Goal: Task Accomplishment & Management: Manage account settings

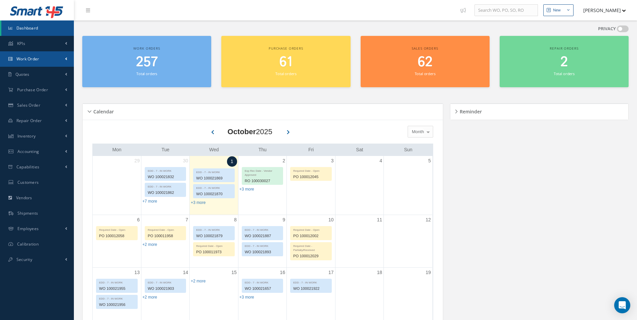
click at [36, 58] on span "Work Order" at bounding box center [27, 59] width 23 height 6
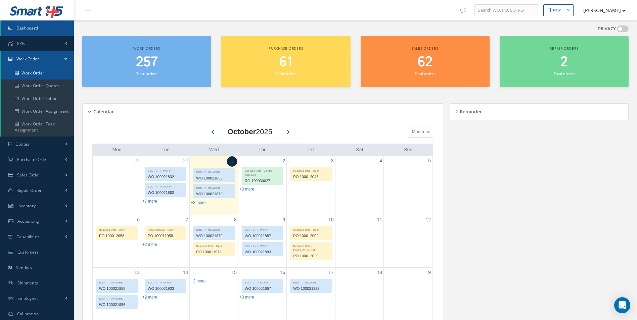
click at [39, 73] on link "Work Order" at bounding box center [37, 73] width 73 height 13
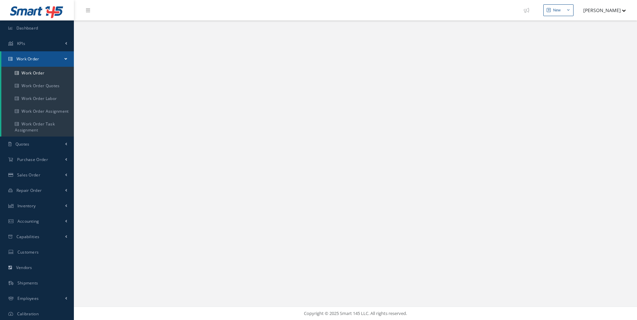
select select "25"
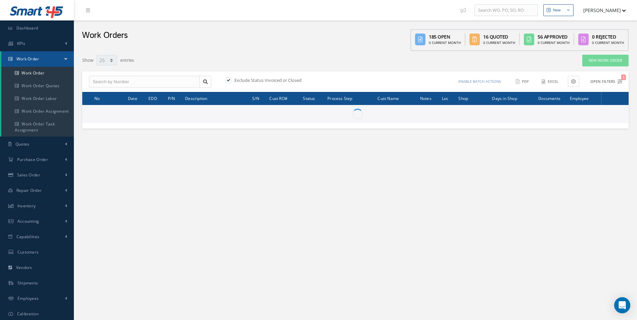
type input "All Work Request"
type input "All Work Performed"
type input "All Status"
type input "WO Part Status"
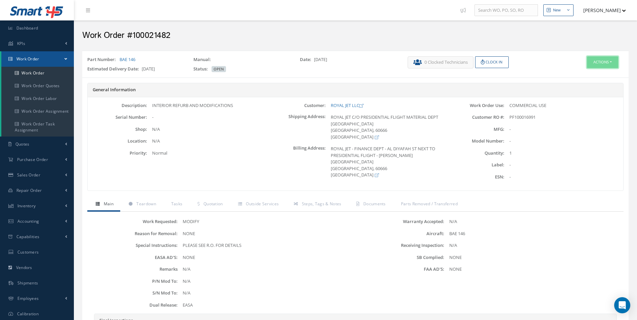
click at [599, 61] on button "Actions" at bounding box center [602, 62] width 31 height 12
click at [584, 74] on link "Edit" at bounding box center [592, 74] width 54 height 9
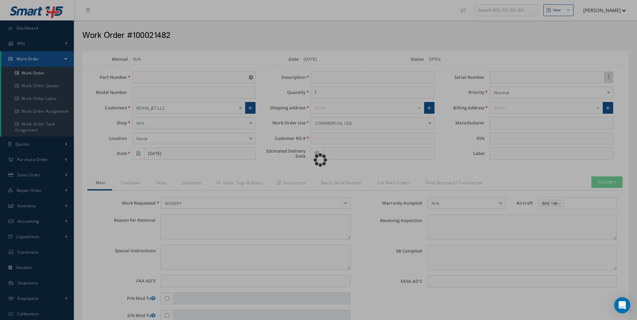
type input "BAE 146"
type input "04/24/2025"
type input "INTERIOR REFURB AND MODIFICATIONS"
type input "PF100016991"
type input "[DATE]"
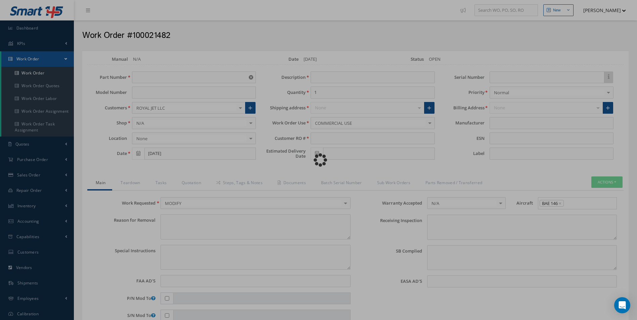
type textarea "NONE"
type textarea "PLEASE SEE R.O. FOR DETAILS"
type input "NONE"
type textarea "NONE"
type input "NONE"
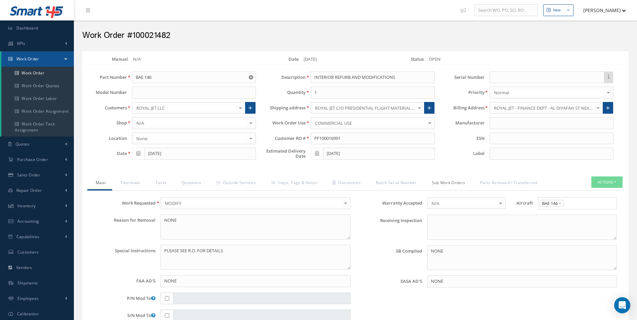
click at [446, 182] on link "Sub Work Orders" at bounding box center [447, 184] width 49 height 14
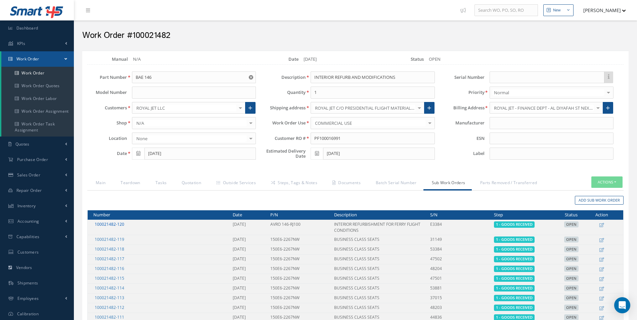
click at [115, 225] on link "100021482-120" at bounding box center [110, 225] width 30 height 6
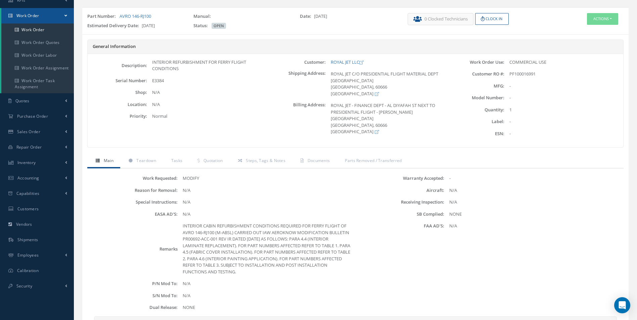
scroll to position [34, 0]
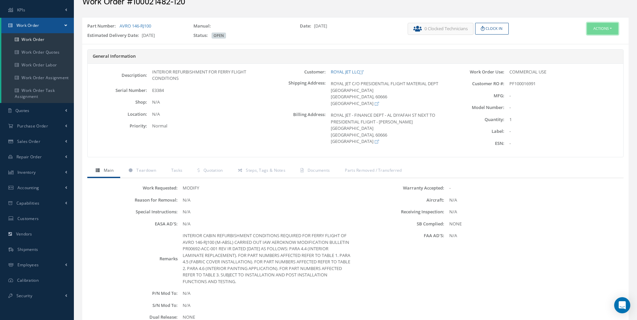
click at [598, 23] on button "Actions" at bounding box center [602, 29] width 31 height 12
click at [581, 39] on link "Edit" at bounding box center [592, 41] width 54 height 9
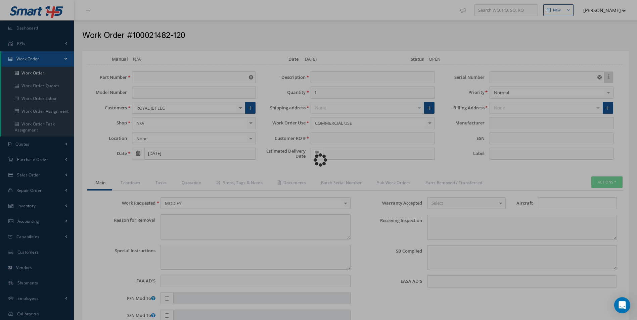
type input "AVRO 146-RJ100"
type input "[DATE]"
type input "INTERIOR REFURBISHMENT FOR FERRY FLIGHT CONDITIONS"
type input "PF100016991"
type input "[DATE]"
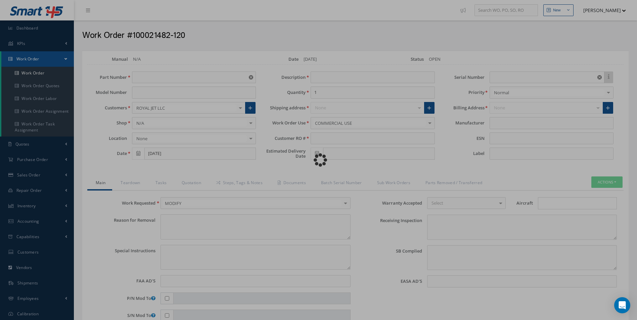
type input "E3384"
type textarea "NONE"
type textarea "INTERIOR CABIN REFURBISHMENT CONDITIONS REQUIRED FOR FERRY FLIGHT OF AVRO 146-R…"
type input "[DATE]"
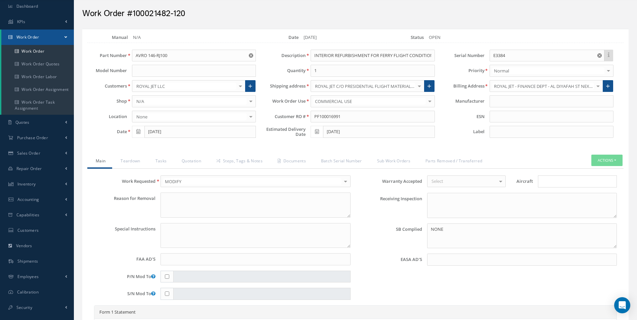
scroll to position [34, 0]
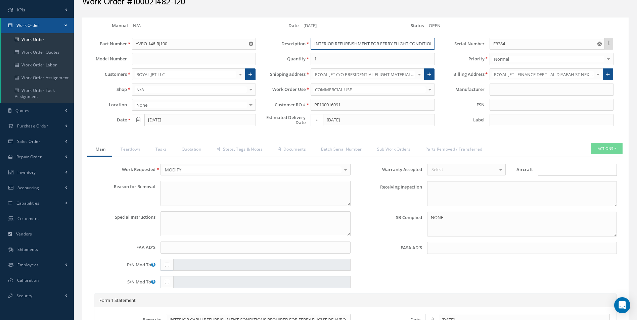
click at [330, 45] on input "INTERIOR REFURBISHMENT FOR FERRY FLIGHT CONDITIONS" at bounding box center [373, 44] width 124 height 12
paste input "PR00692 - EQUIPMENT & FURNISHINGS - CABIN REFURBISHMENT"
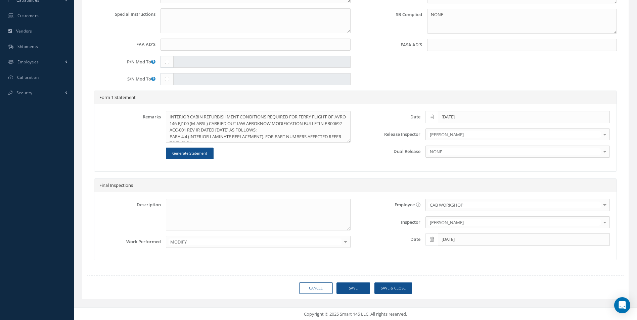
scroll to position [237, 0]
type input "PR00692 - EQUIPMENT & FURNISHINGS - CABIN REFURBISHMENT"
click at [353, 289] on button "Save" at bounding box center [353, 288] width 34 height 12
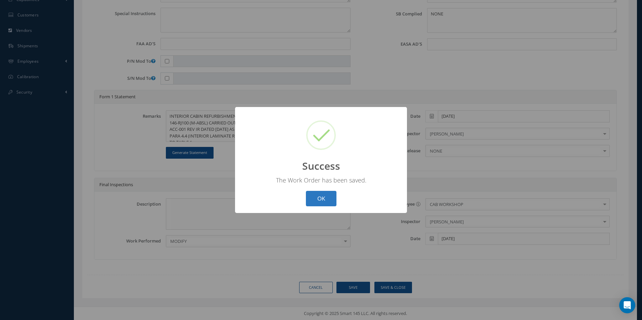
click at [327, 198] on button "OK" at bounding box center [321, 199] width 31 height 16
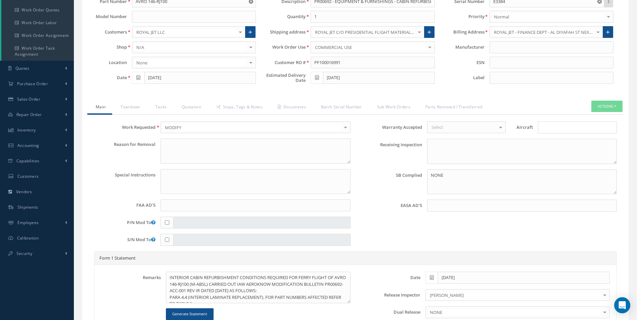
scroll to position [69, 0]
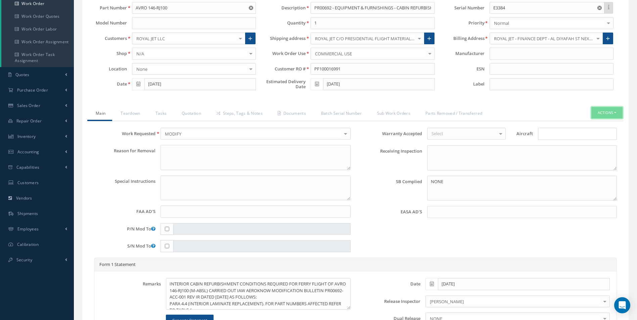
click at [606, 113] on button "Actions" at bounding box center [606, 113] width 31 height 12
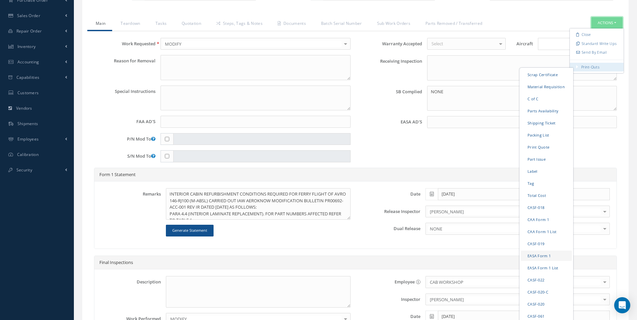
scroll to position [170, 0]
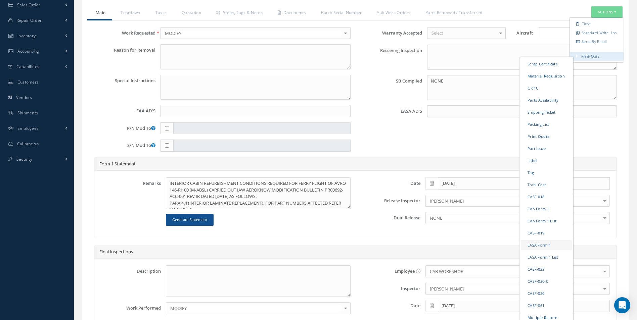
click at [535, 245] on link "EASA Form 1" at bounding box center [546, 245] width 51 height 10
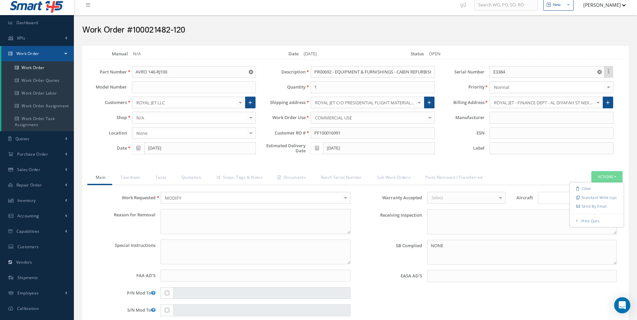
scroll to position [0, 0]
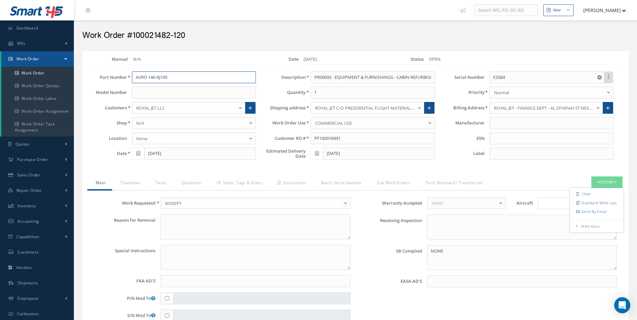
drag, startPoint x: 136, startPoint y: 77, endPoint x: 169, endPoint y: 81, distance: 33.4
click at [169, 81] on input "AVRO 146-RJ100" at bounding box center [194, 78] width 124 height 12
type input "r"
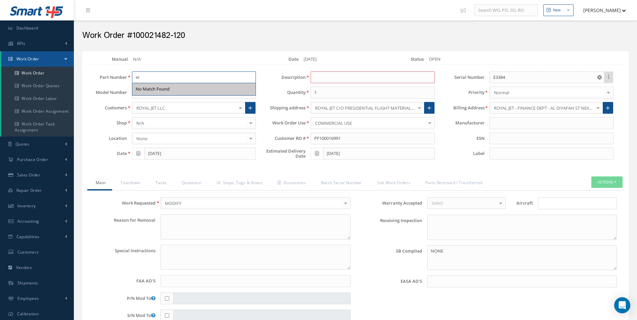
type input "r"
type input "REFER TO BLOCK 12"
click at [98, 127] on div "Shop N/A SEATS PLASTICS COMPOSITES COMPONENTS TRIMMINGS SOFT FURNISHINGS N/A No…" at bounding box center [171, 123] width 179 height 12
click at [322, 77] on input at bounding box center [373, 78] width 124 height 12
paste input "PR00692 - EQUIPMENT & FURNISHINGS - CABIN REFURBISHMENT"
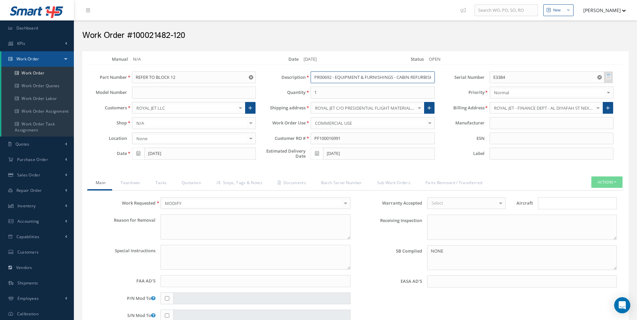
scroll to position [0, 16]
type input "PR00692 - EQUIPMENT & FURNISHINGS - CABIN REFURBISHMENT"
drag, startPoint x: 492, startPoint y: 76, endPoint x: 507, endPoint y: 76, distance: 14.1
click at [507, 76] on input "E3384" at bounding box center [546, 78] width 115 height 12
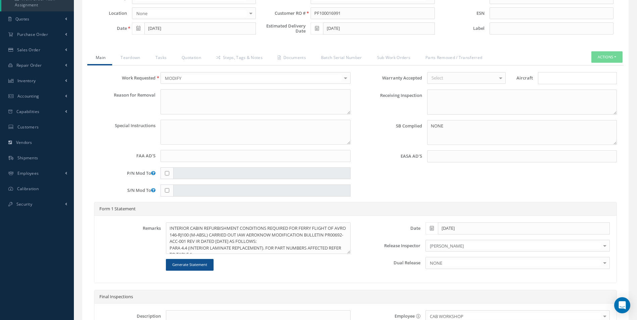
scroll to position [168, 0]
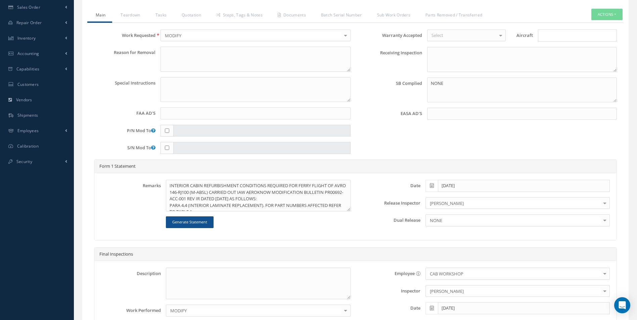
type input "REFER TO BLOCK 12"
drag, startPoint x: 204, startPoint y: 192, endPoint x: 220, endPoint y: 193, distance: 15.5
click at [220, 193] on textarea "INTERIOR CABIN REFURBISHMENT CONDITIONS REQUIRED FOR FERRY FLIGHT OF AVRO 146-R…" at bounding box center [258, 196] width 184 height 32
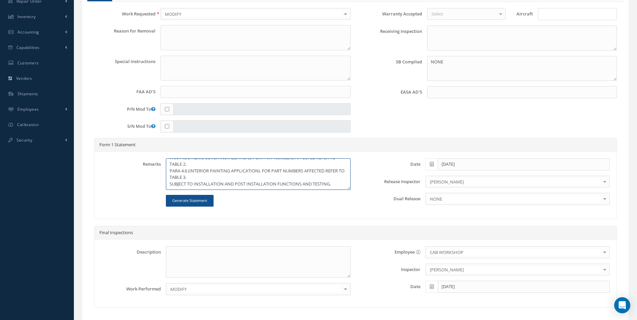
scroll to position [201, 0]
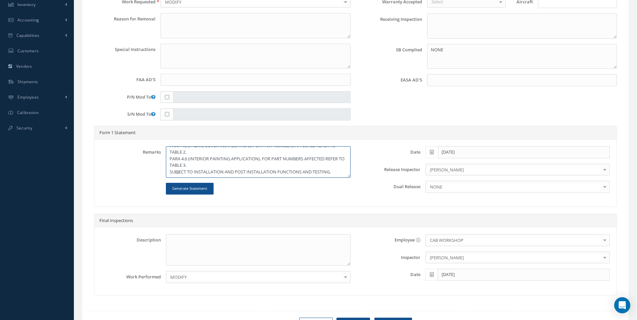
click at [335, 172] on textarea "INTERIOR CABIN REFURBISHMENT CONDITIONS REQUIRED FOR FERRY FLIGHT OF AVRO 146-R…" at bounding box center [258, 162] width 184 height 32
click at [274, 175] on textarea "INTERIOR CABIN REFURBISHMENT CONDITIONS REQUIRED FOR FERRY FLIGHT OF AVRO 146-R…" at bounding box center [258, 162] width 184 height 32
click at [291, 174] on textarea "INTERIOR CABIN REFURBISHMENT CONDITIONS REQUIRED FOR FERRY FLIGHT OF AVRO 146-R…" at bounding box center [258, 162] width 184 height 32
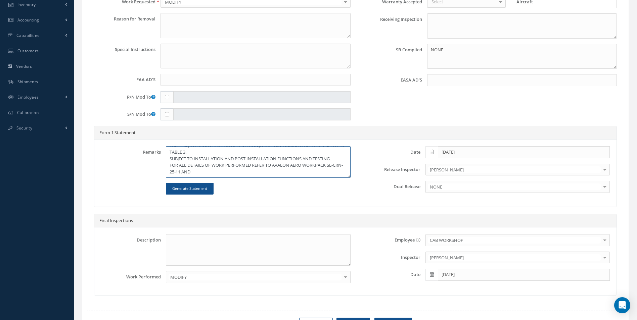
click at [203, 171] on textarea "INTERIOR CABIN REFURBISHMENT CONDITIONS REQUIRED FOR FERRY FLIGHT OF AVRO 146-R…" at bounding box center [258, 162] width 184 height 32
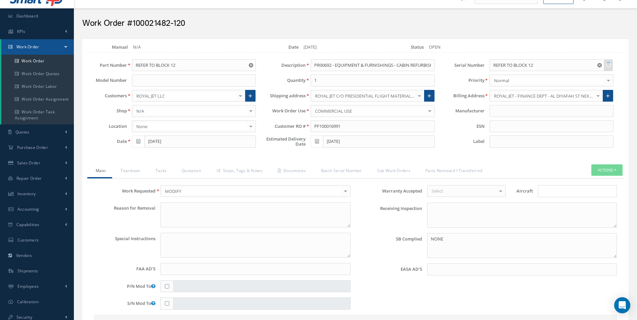
scroll to position [0, 0]
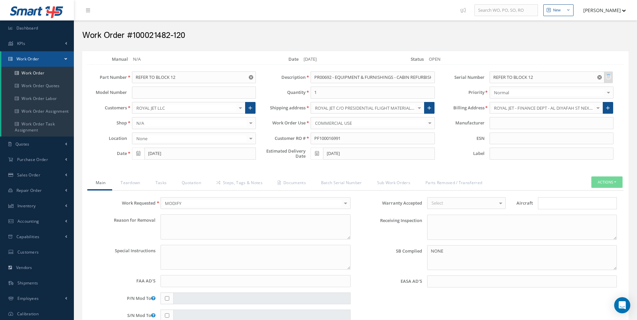
drag, startPoint x: 134, startPoint y: 33, endPoint x: 189, endPoint y: 34, distance: 55.7
click at [189, 34] on h2 "Work Order #100021482-120" at bounding box center [355, 36] width 546 height 10
drag, startPoint x: 189, startPoint y: 34, endPoint x: 176, endPoint y: 35, distance: 13.1
copy h2 "100021482-120"
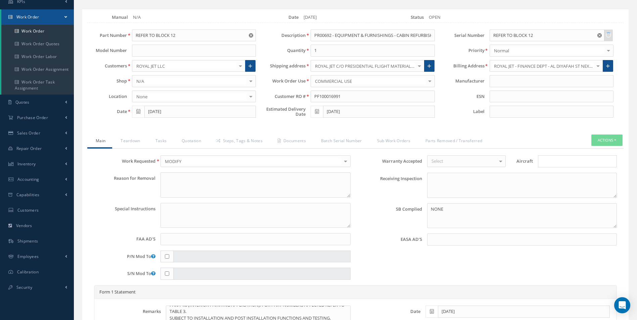
scroll to position [168, 0]
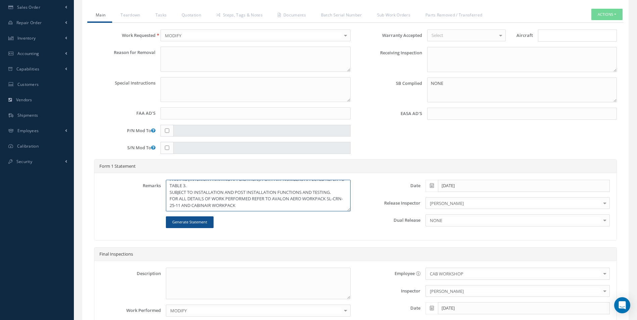
click at [249, 206] on textarea "INTERIOR CABIN REFURBISHMENT CONDITIONS REQUIRED FOR FERRY FLIGHT OF AVRO 146-R…" at bounding box center [258, 196] width 184 height 32
paste textarea "100021482-120"
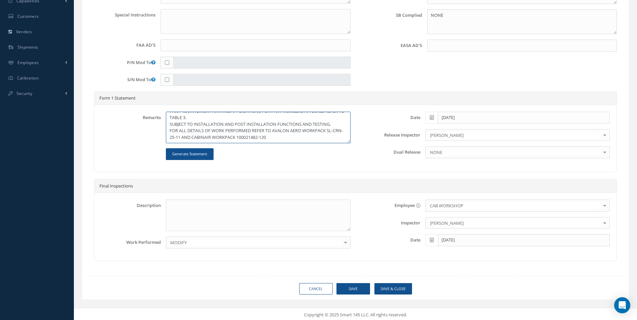
scroll to position [237, 0]
type textarea "INTERIOR CABIN REFURBISHMENT CONDITIONS REQUIRED FOR FERRY FLIGHT OF AVRO 146-R…"
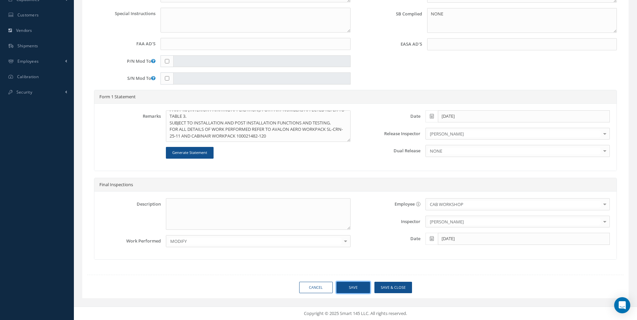
click at [355, 284] on button "Save" at bounding box center [353, 288] width 34 height 12
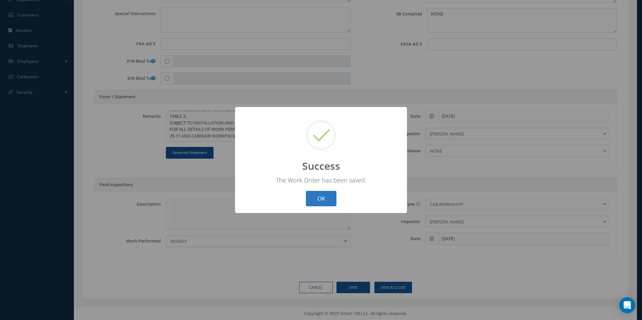
click at [322, 197] on button "OK" at bounding box center [321, 199] width 31 height 16
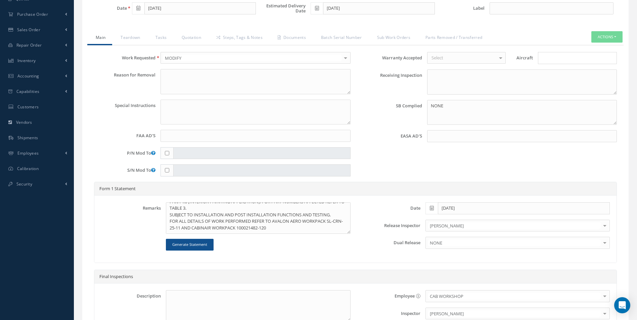
scroll to position [137, 0]
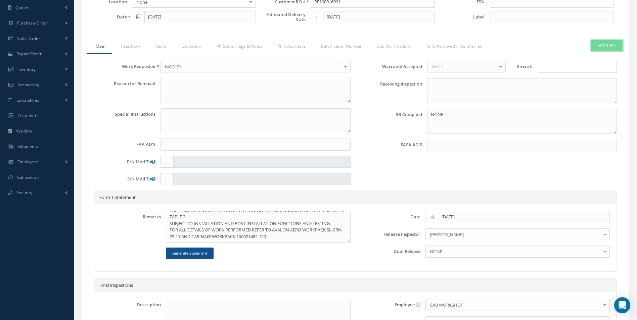
click at [603, 45] on button "Actions" at bounding box center [606, 46] width 31 height 12
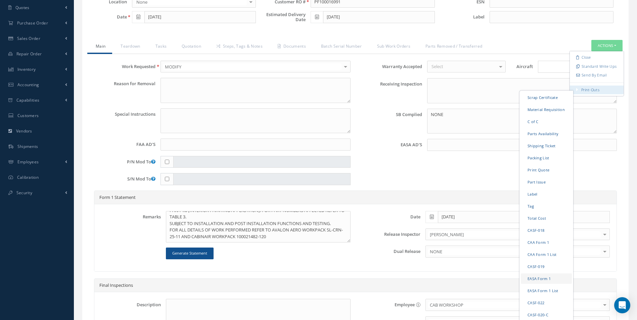
click at [537, 282] on link "EASA Form 1" at bounding box center [546, 278] width 51 height 10
